Goal: Task Accomplishment & Management: Complete application form

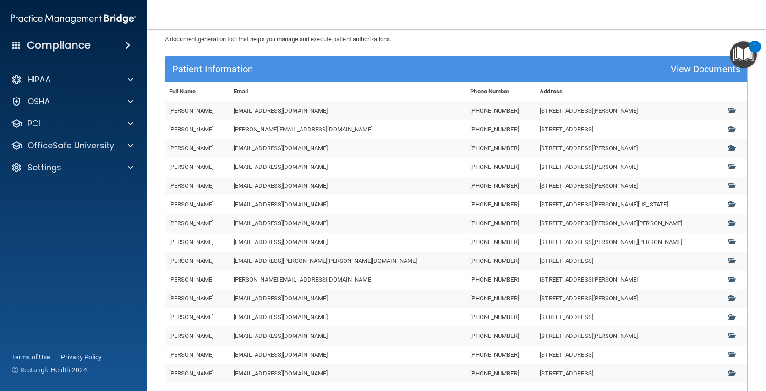
scroll to position [154, 0]
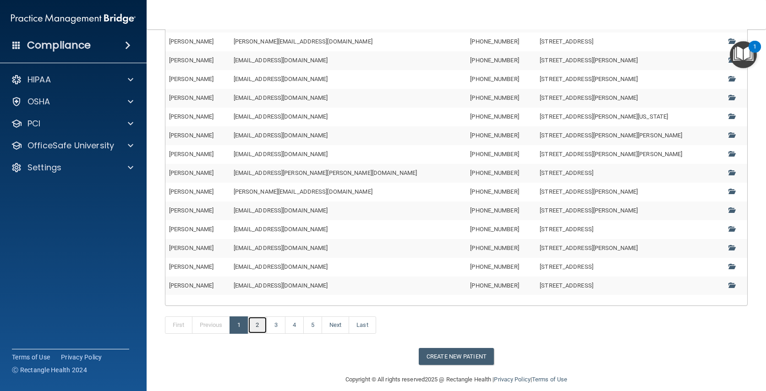
click at [258, 325] on link "2" at bounding box center [257, 325] width 19 height 17
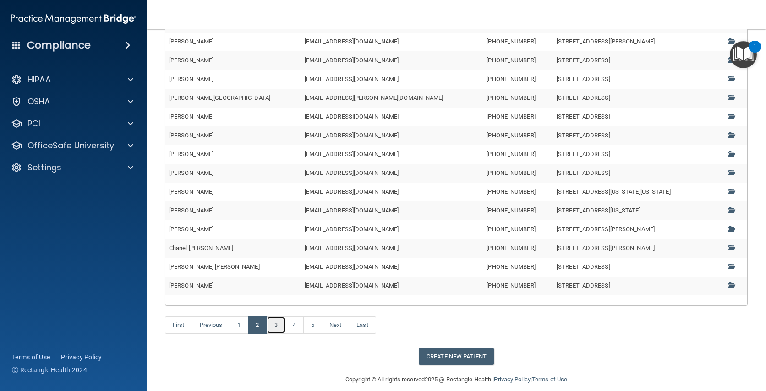
click at [277, 324] on link "3" at bounding box center [276, 325] width 19 height 17
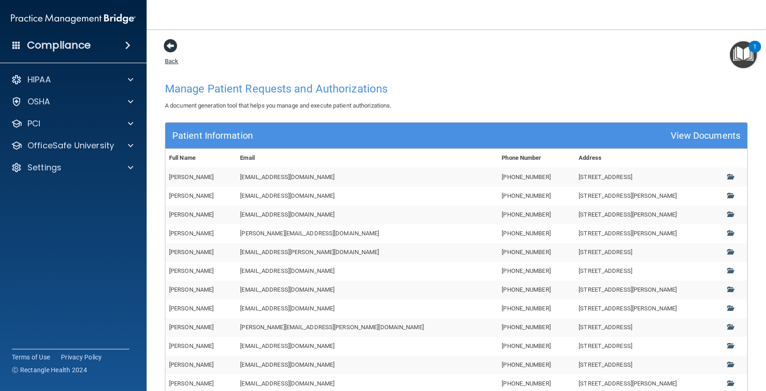
click at [168, 45] on span at bounding box center [171, 46] width 14 height 14
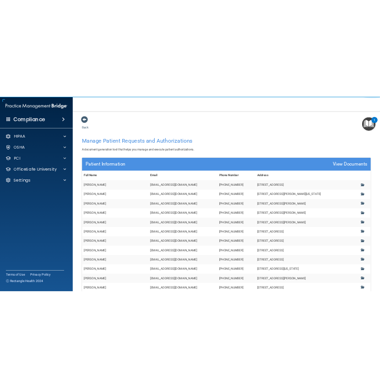
scroll to position [165, 0]
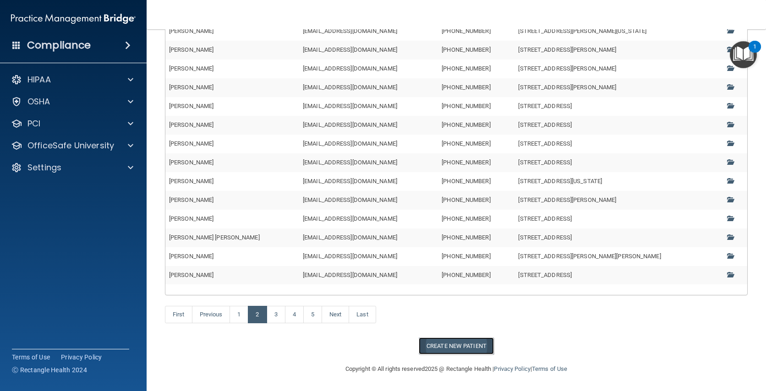
click at [466, 346] on button "Create New Patient" at bounding box center [456, 346] width 75 height 17
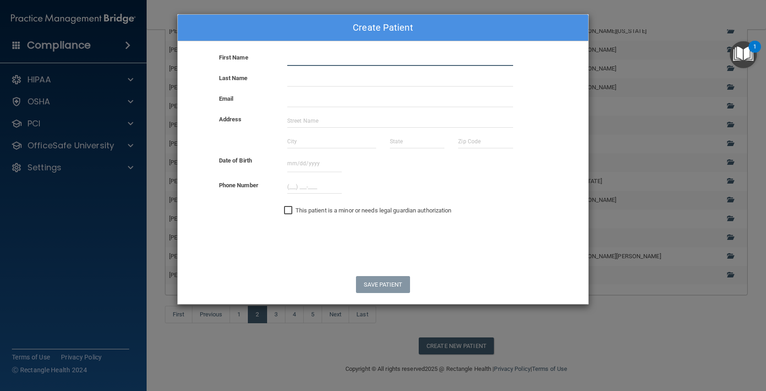
click at [297, 58] on input "text" at bounding box center [400, 59] width 226 height 14
type input "Fayna"
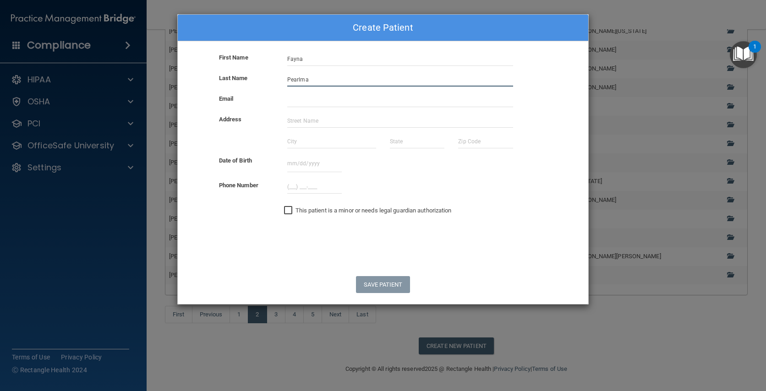
type input "[PERSON_NAME]"
type input "[EMAIL_ADDRESS][DOMAIN_NAME]"
type input "[STREET_ADDRESS][PERSON_NAME]"
type input "[PERSON_NAME]"
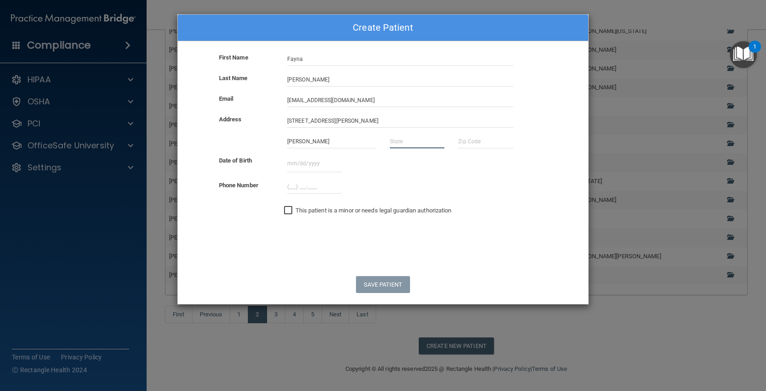
type input "[US_STATE]"
type input "07628"
type input "[PERSON_NAME]"
type input "[PHONE_NUMBER]"
click at [435, 31] on div "Create Patient" at bounding box center [383, 28] width 411 height 27
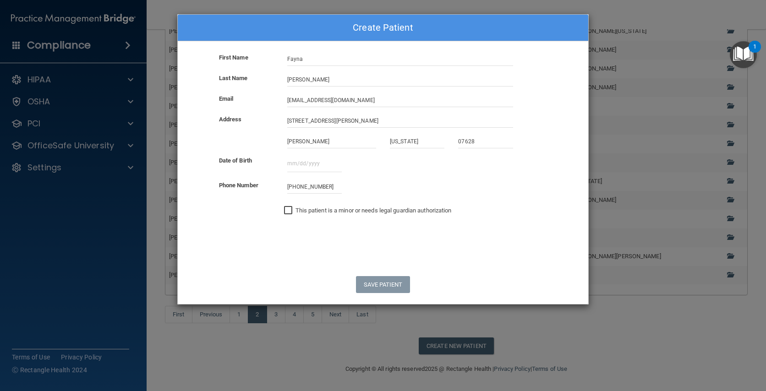
click at [628, 66] on div "Create Patient First Name [PERSON_NAME] Last Name [PERSON_NAME] Email [EMAIL_AD…" at bounding box center [383, 195] width 766 height 391
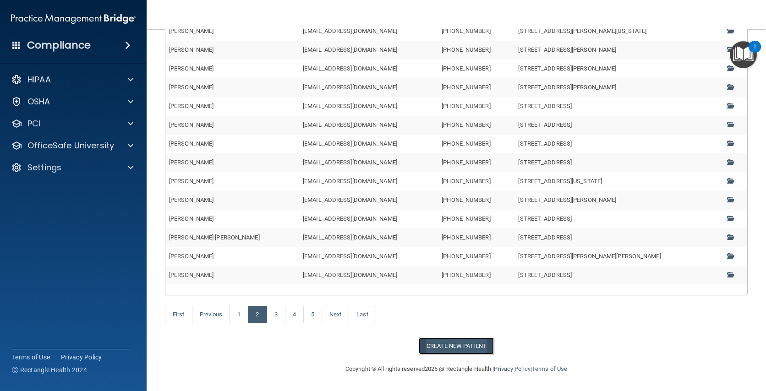
click at [439, 346] on button "Create New Patient" at bounding box center [456, 346] width 75 height 17
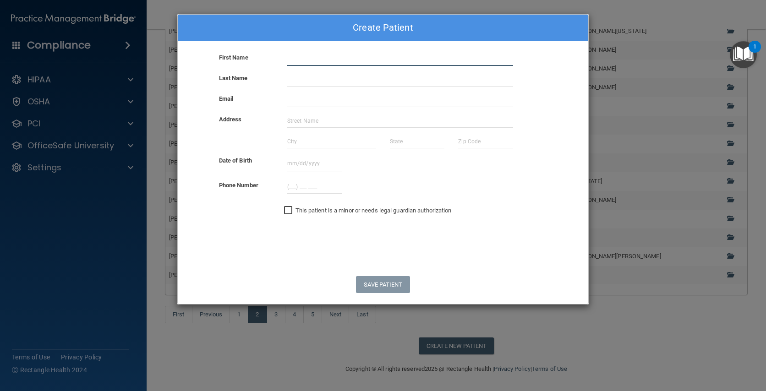
click at [310, 55] on input "text" at bounding box center [400, 59] width 226 height 14
type input "S"
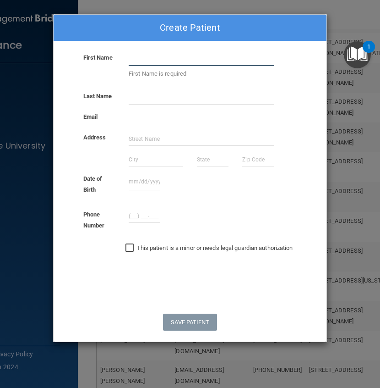
scroll to position [187, 0]
